Goal: Information Seeking & Learning: Learn about a topic

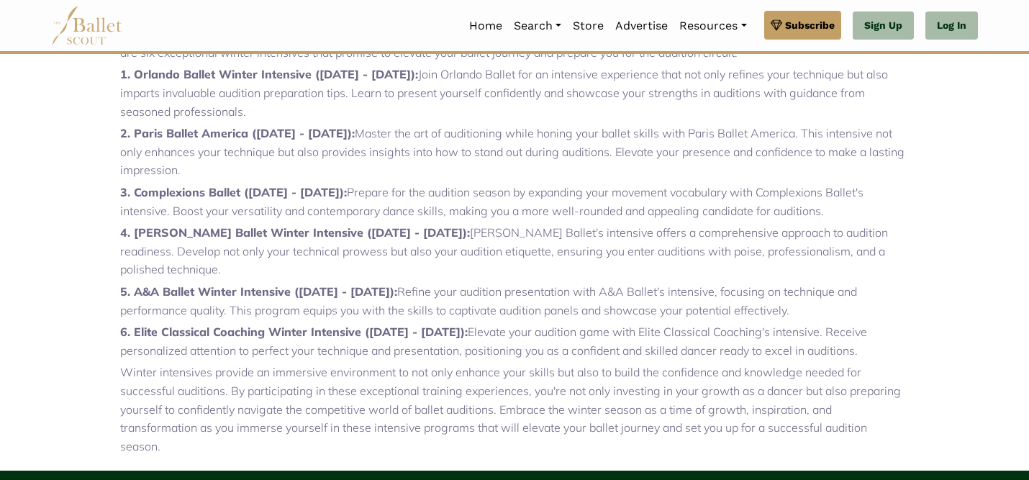
scroll to position [538, 0]
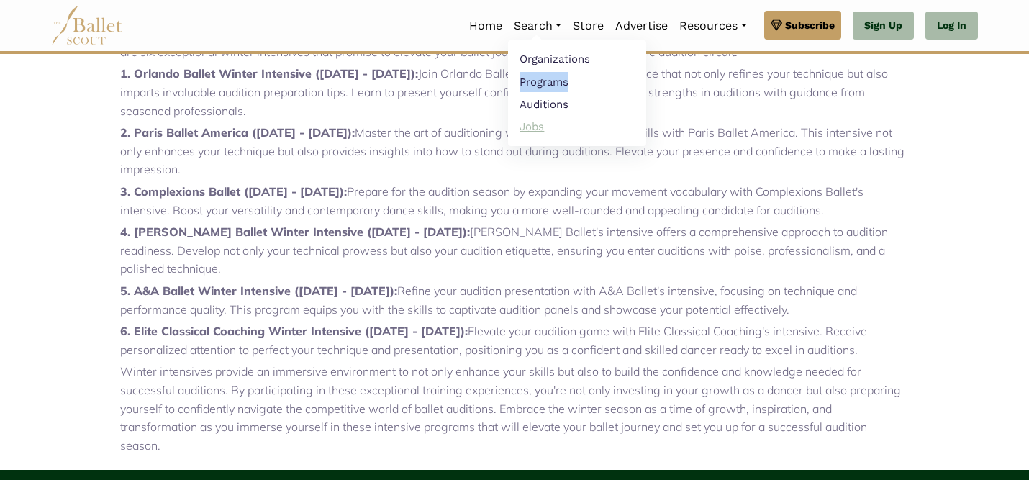
click at [538, 124] on link "Jobs" at bounding box center [577, 126] width 138 height 22
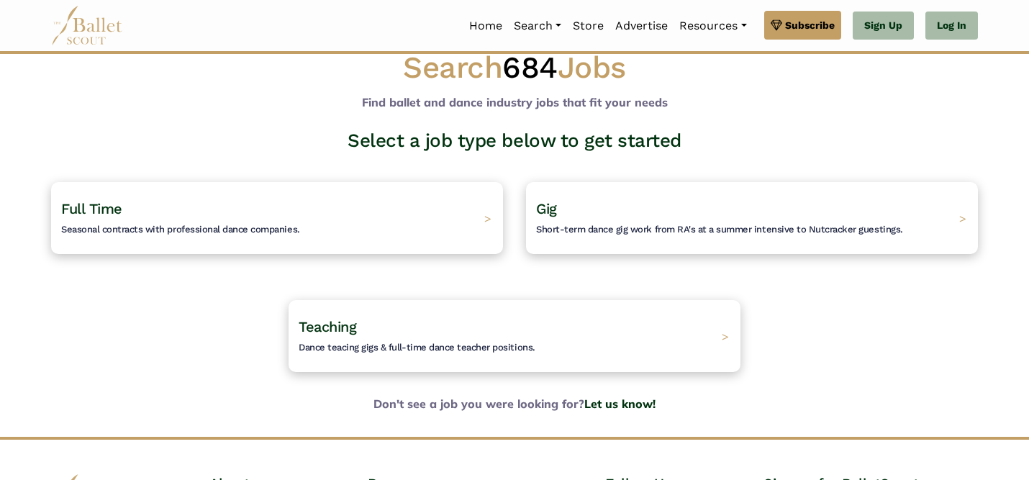
scroll to position [30, 0]
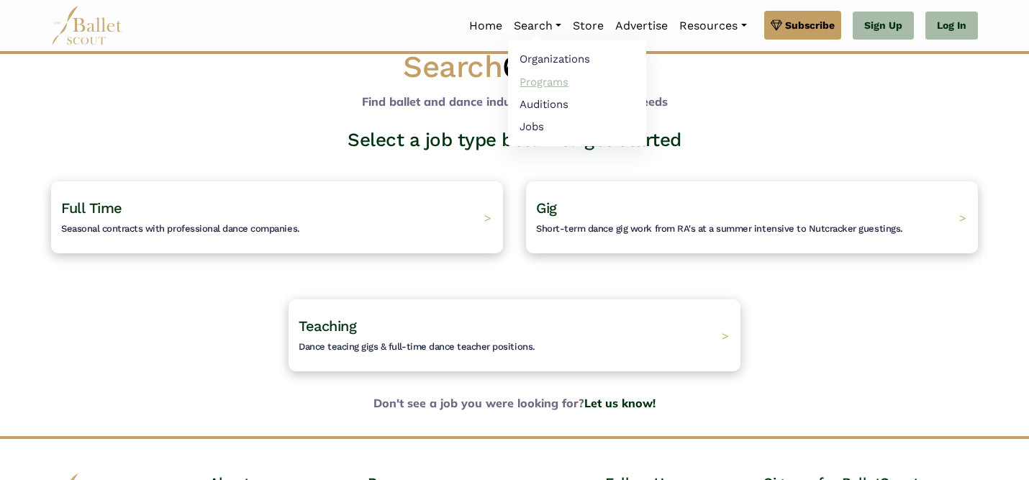
click at [549, 80] on link "Programs" at bounding box center [577, 82] width 138 height 22
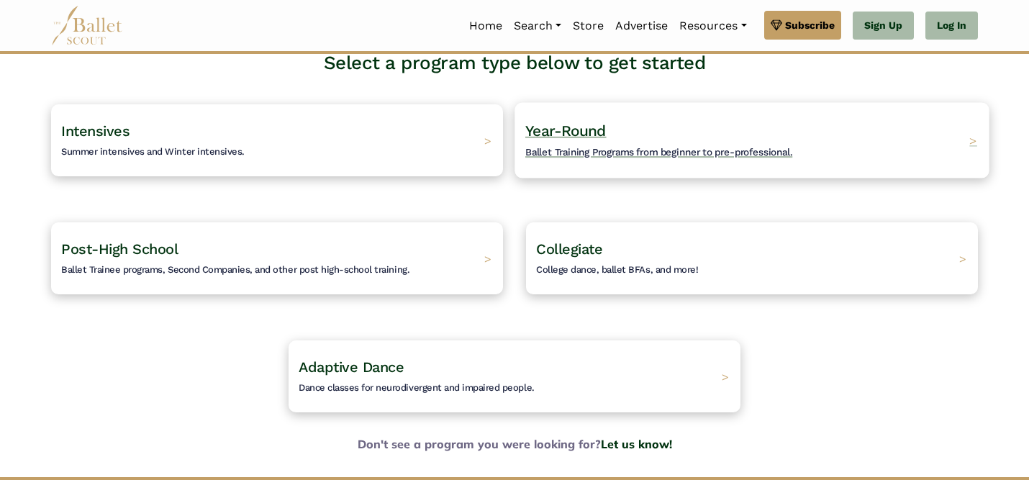
scroll to position [187, 0]
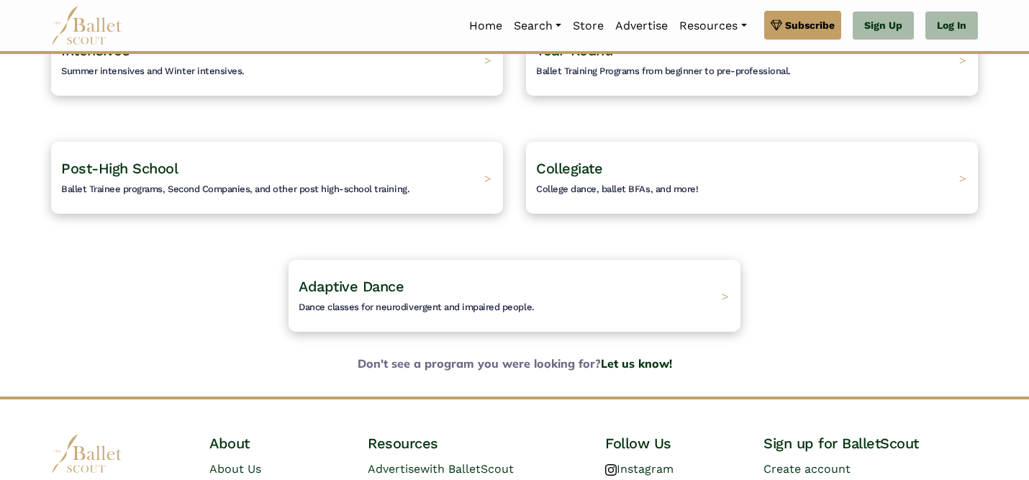
click at [332, 227] on div "Post-High School Ballet Trainee programs, Second Companies, and other post high…" at bounding box center [277, 178] width 475 height 118
click at [371, 201] on div "Post-High School Ballet Trainee programs, Second Companies, and other post high…" at bounding box center [277, 178] width 474 height 76
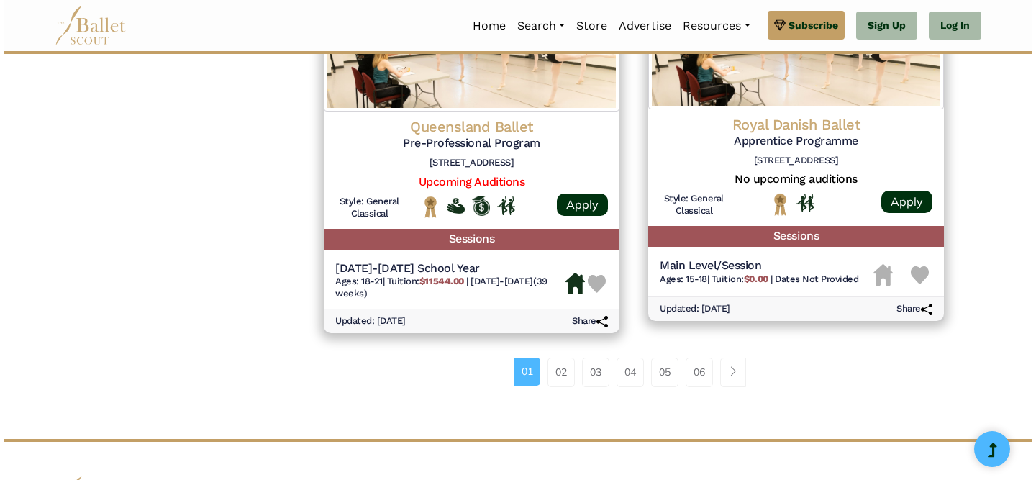
scroll to position [1896, 0]
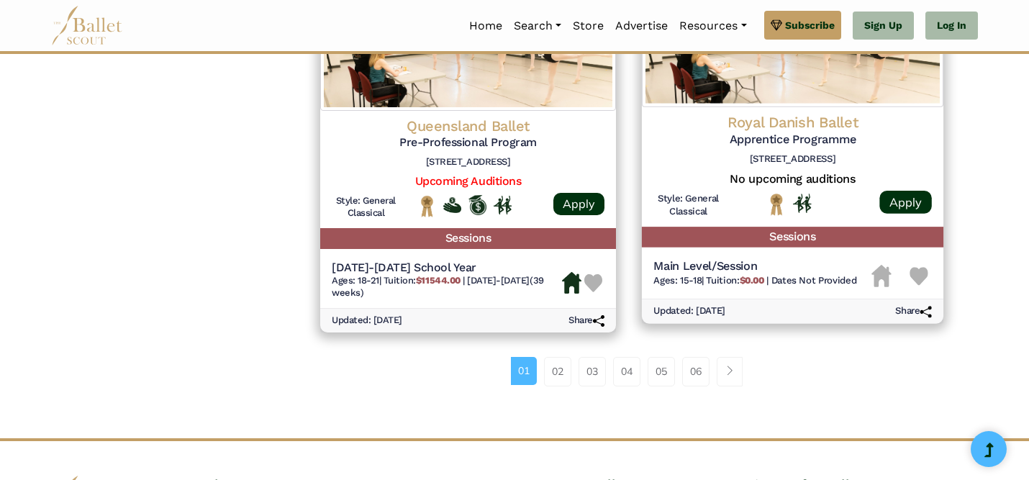
click at [860, 222] on div at bounding box center [792, 208] width 139 height 31
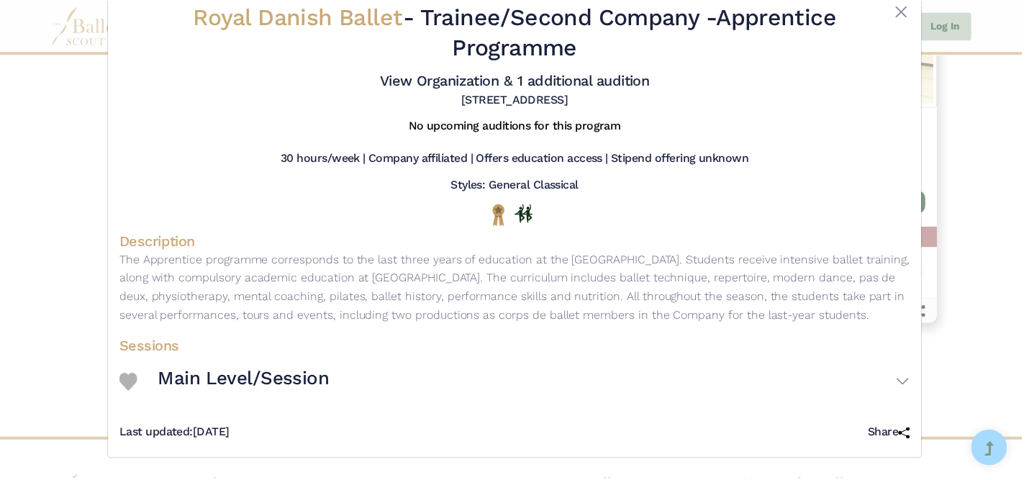
scroll to position [54, 0]
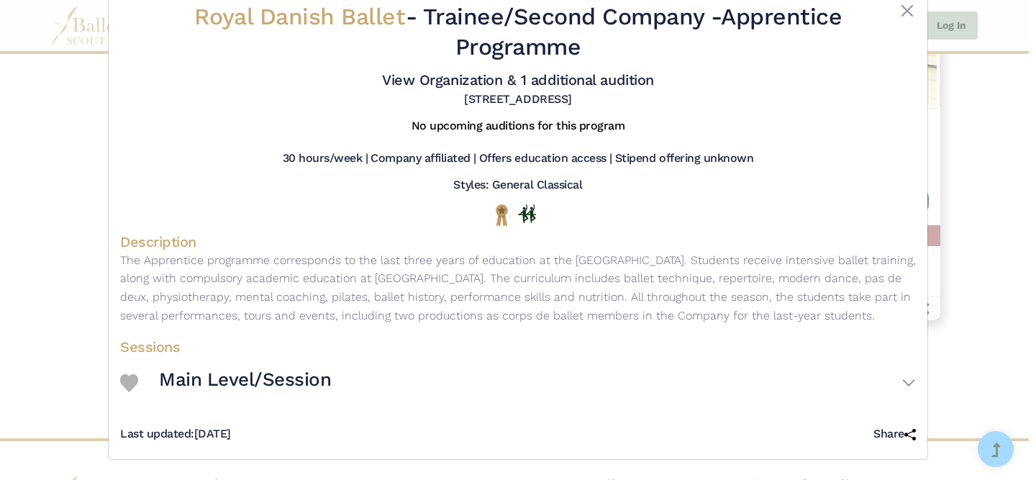
click at [991, 290] on div "Royal Danish Ballet - Trainee/Second Company - Apprentice Programme View Organi…" at bounding box center [518, 240] width 1036 height 480
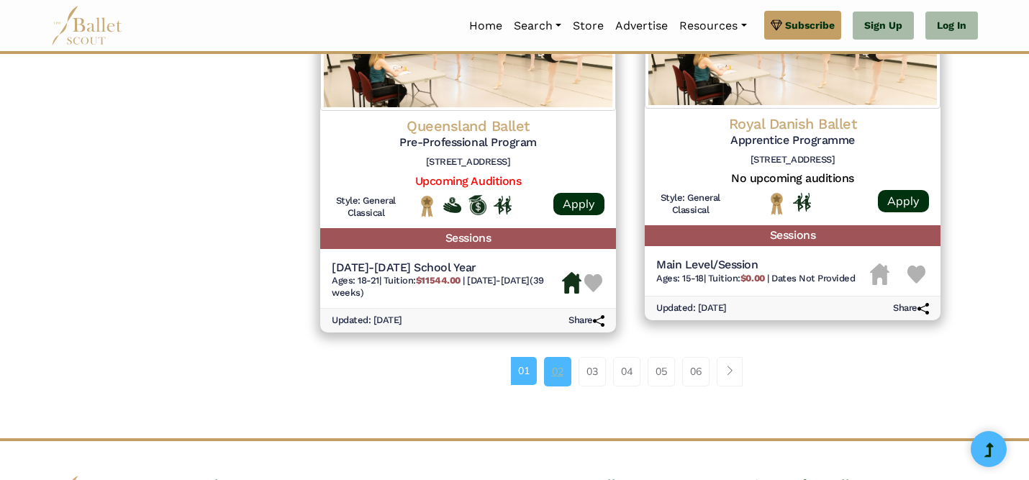
click at [559, 369] on link "02" at bounding box center [557, 371] width 27 height 29
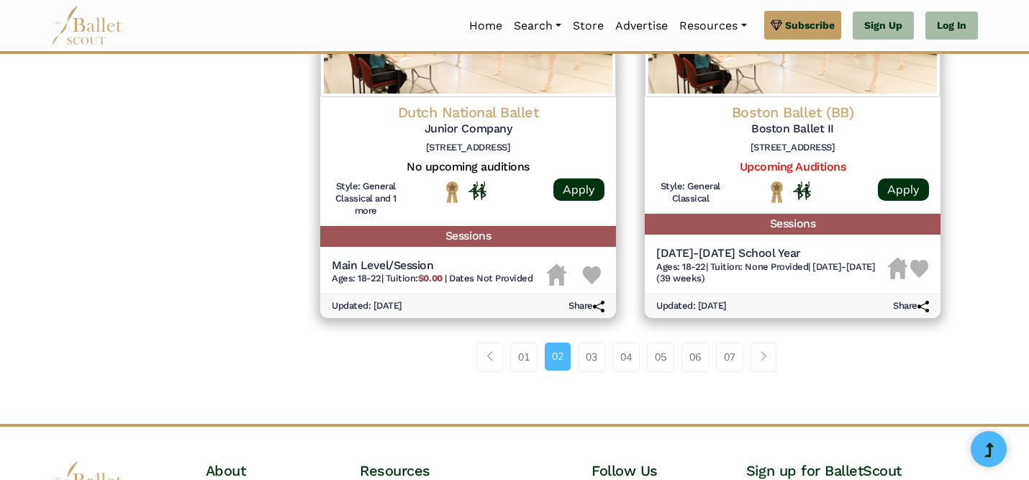
scroll to position [1895, 0]
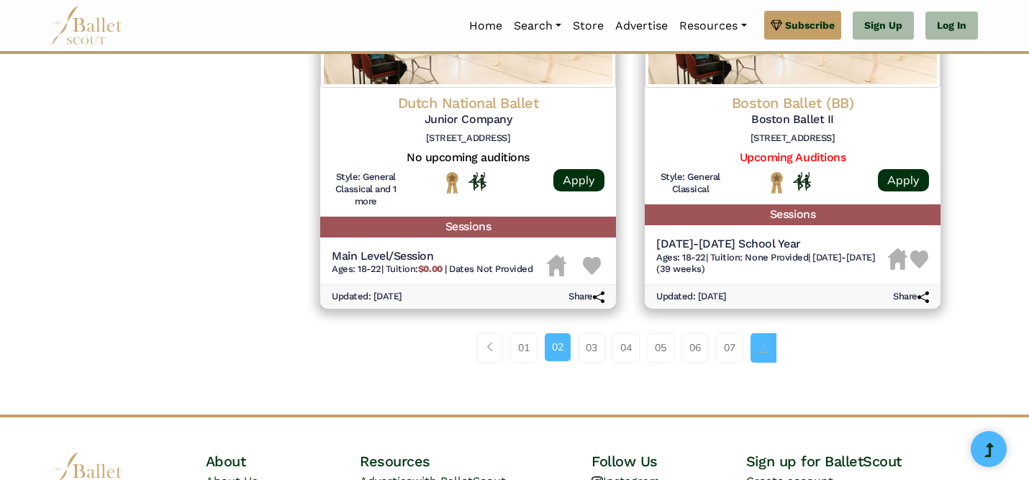
click at [754, 349] on link "Page navigation example" at bounding box center [764, 347] width 26 height 29
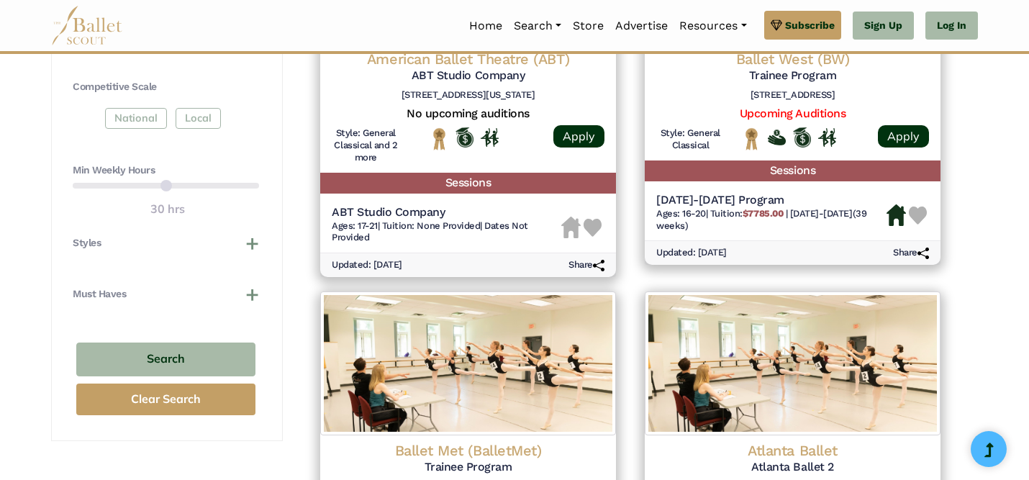
scroll to position [1290, 0]
